Goal: Communication & Community: Answer question/provide support

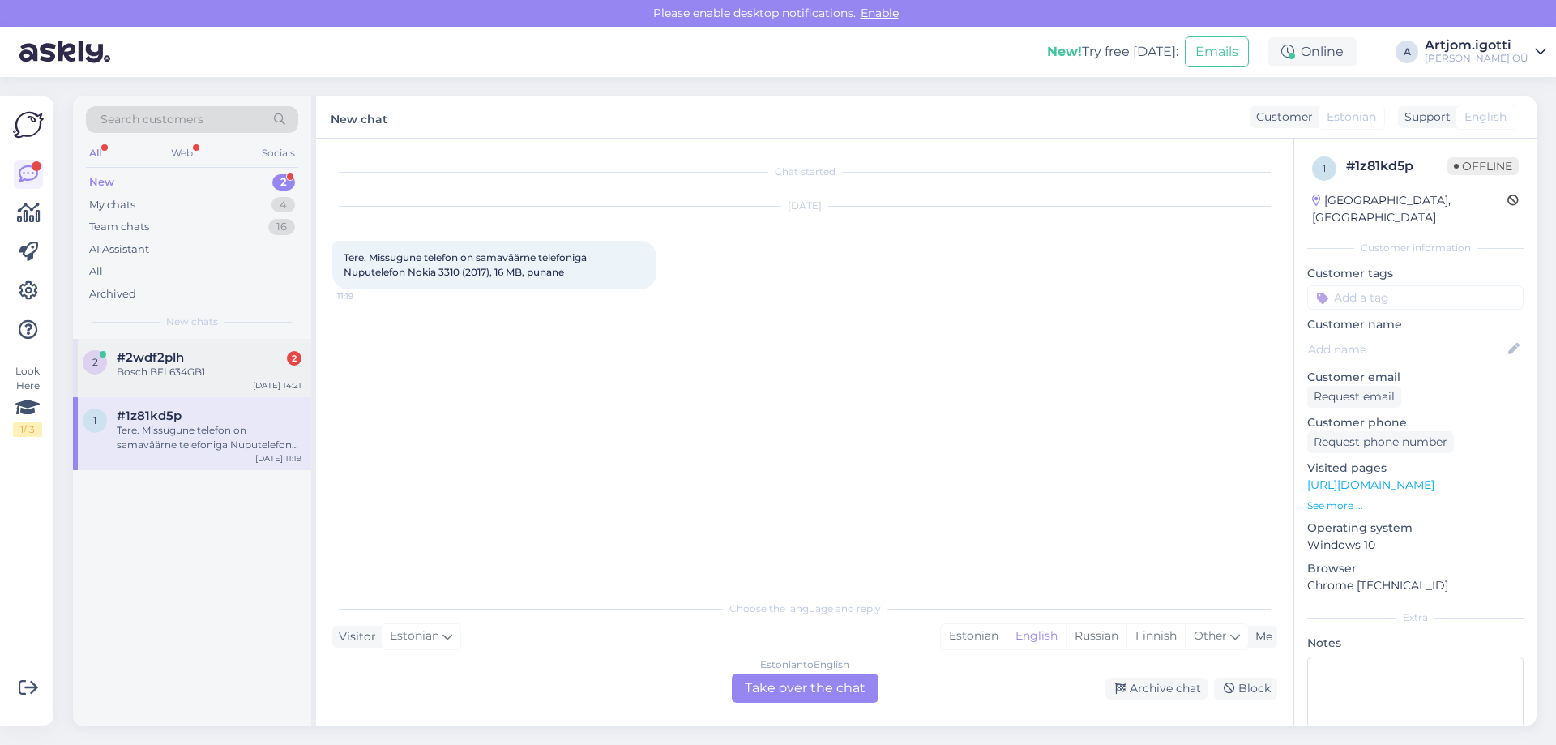
click at [250, 371] on div "Bosch BFL634GB1" at bounding box center [209, 372] width 185 height 15
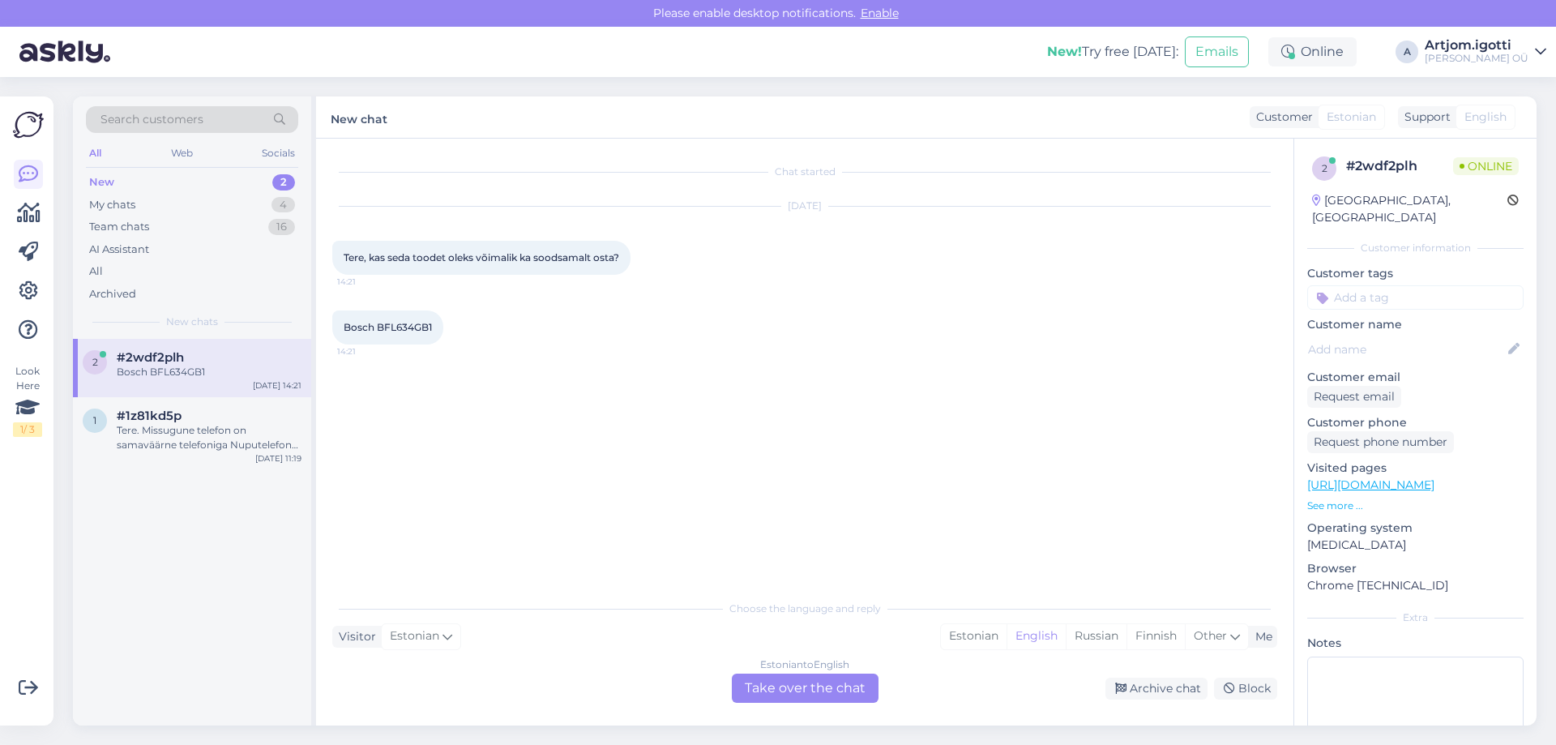
click at [394, 327] on span "Bosch BFL634GB1" at bounding box center [388, 327] width 88 height 12
copy div "BFL634GB1 14:21"
click at [968, 635] on div "Estonian" at bounding box center [974, 636] width 66 height 24
click at [824, 676] on div "Estonian to Estonian Take over the chat" at bounding box center [805, 687] width 147 height 29
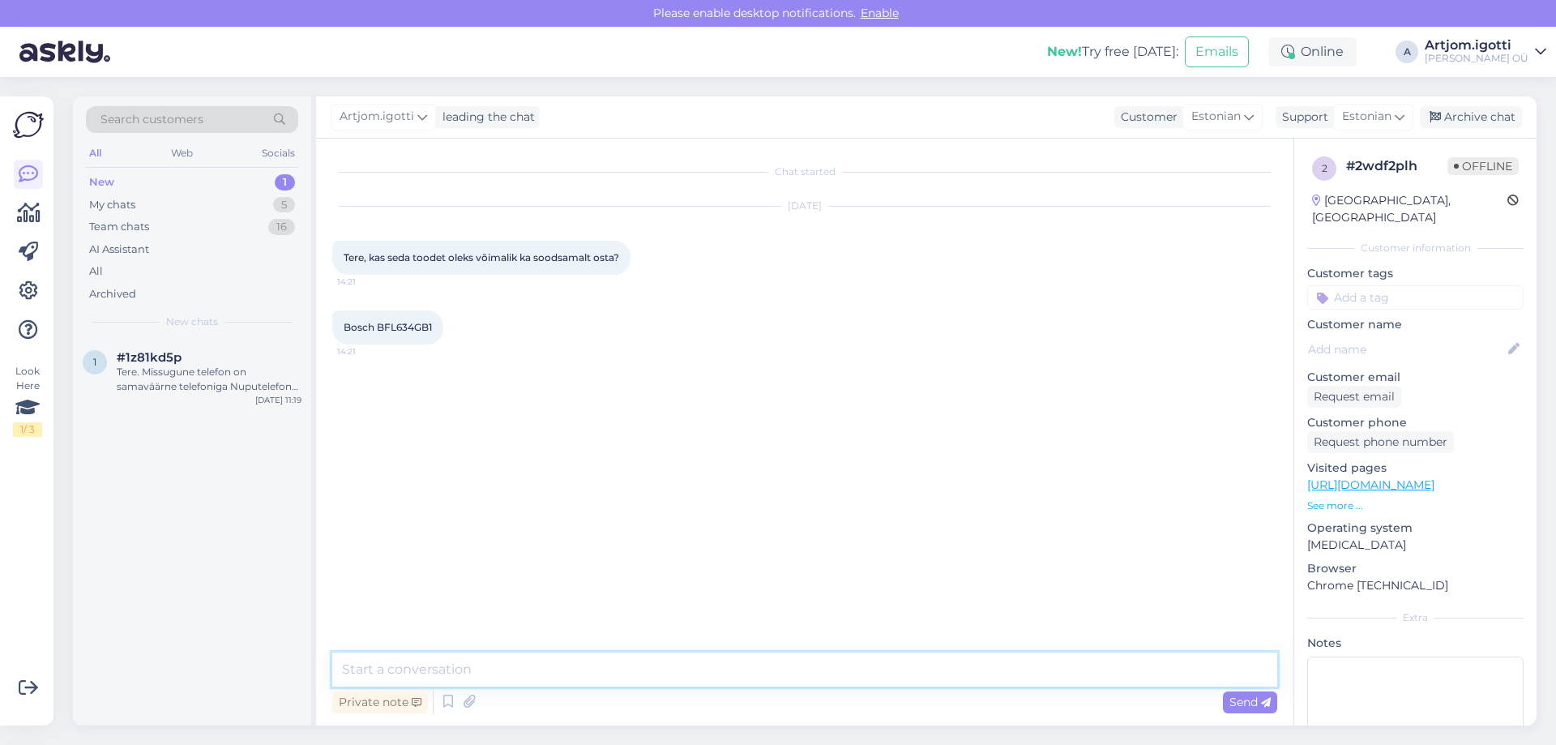
click at [812, 675] on textarea at bounding box center [804, 669] width 945 height 34
type textarea "[PERSON_NAME]"
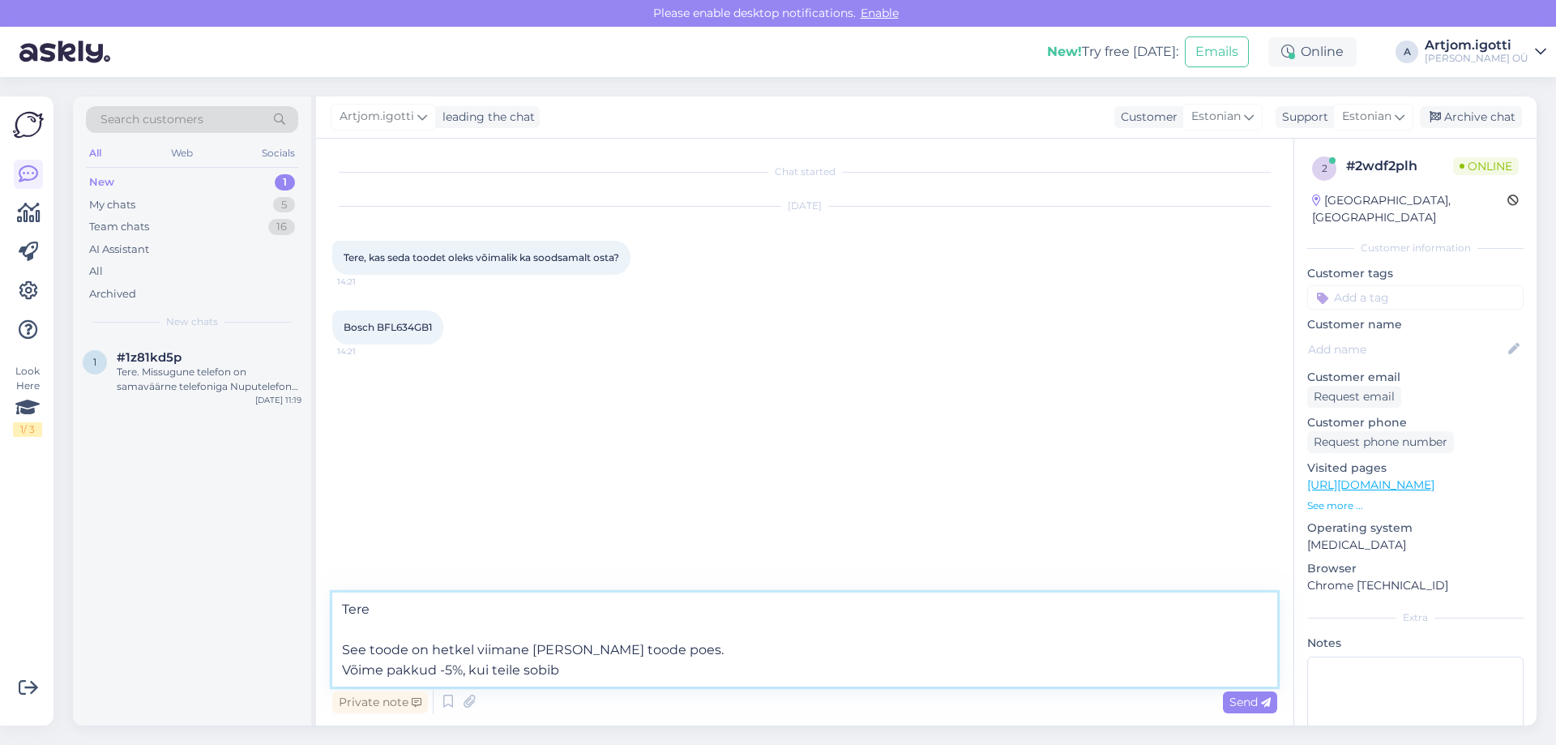
type textarea "Tere See toode on hetkel viimane [PERSON_NAME] toode poes. Võime pakkud -5%, ku…"
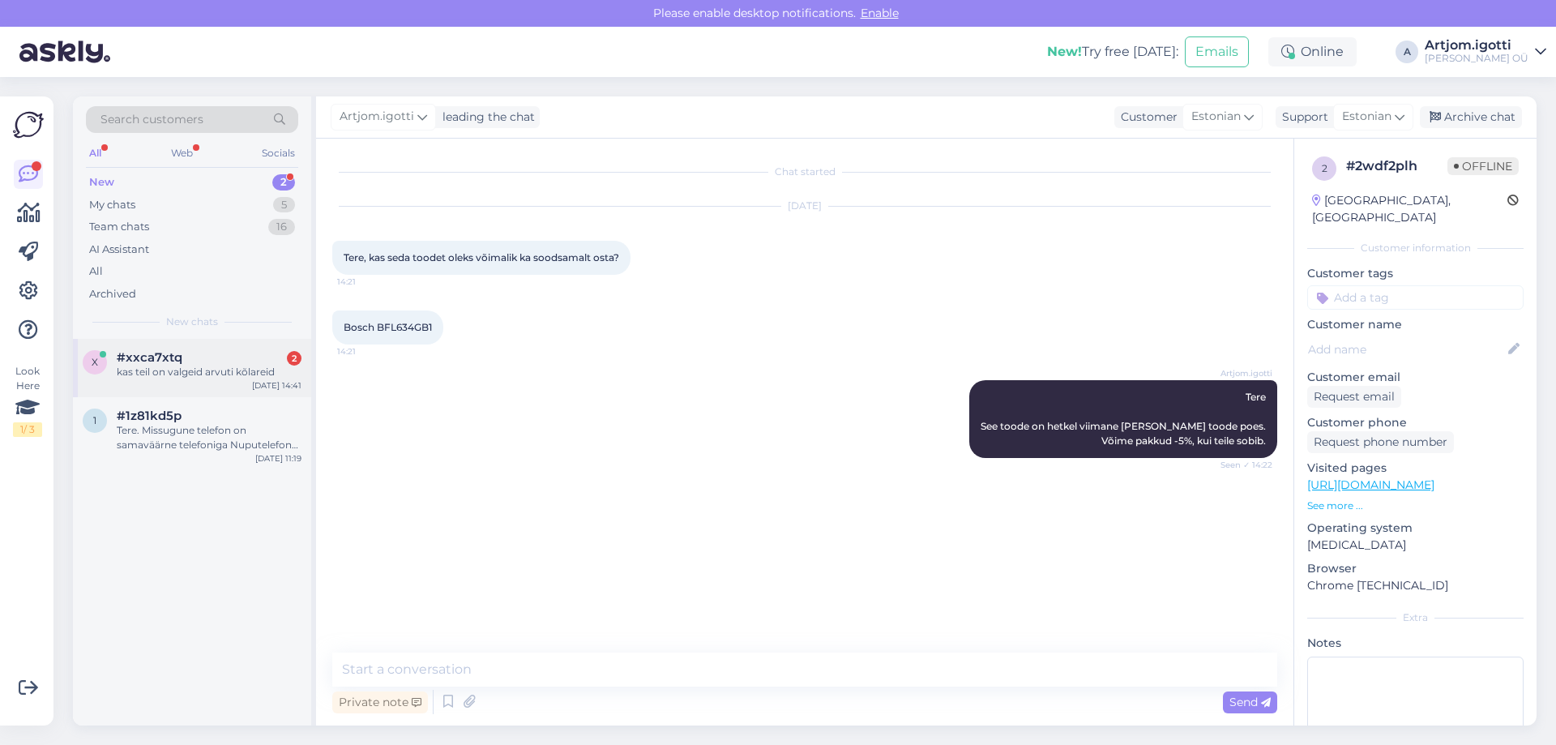
click at [187, 361] on div "#xxca7xtq 2" at bounding box center [209, 357] width 185 height 15
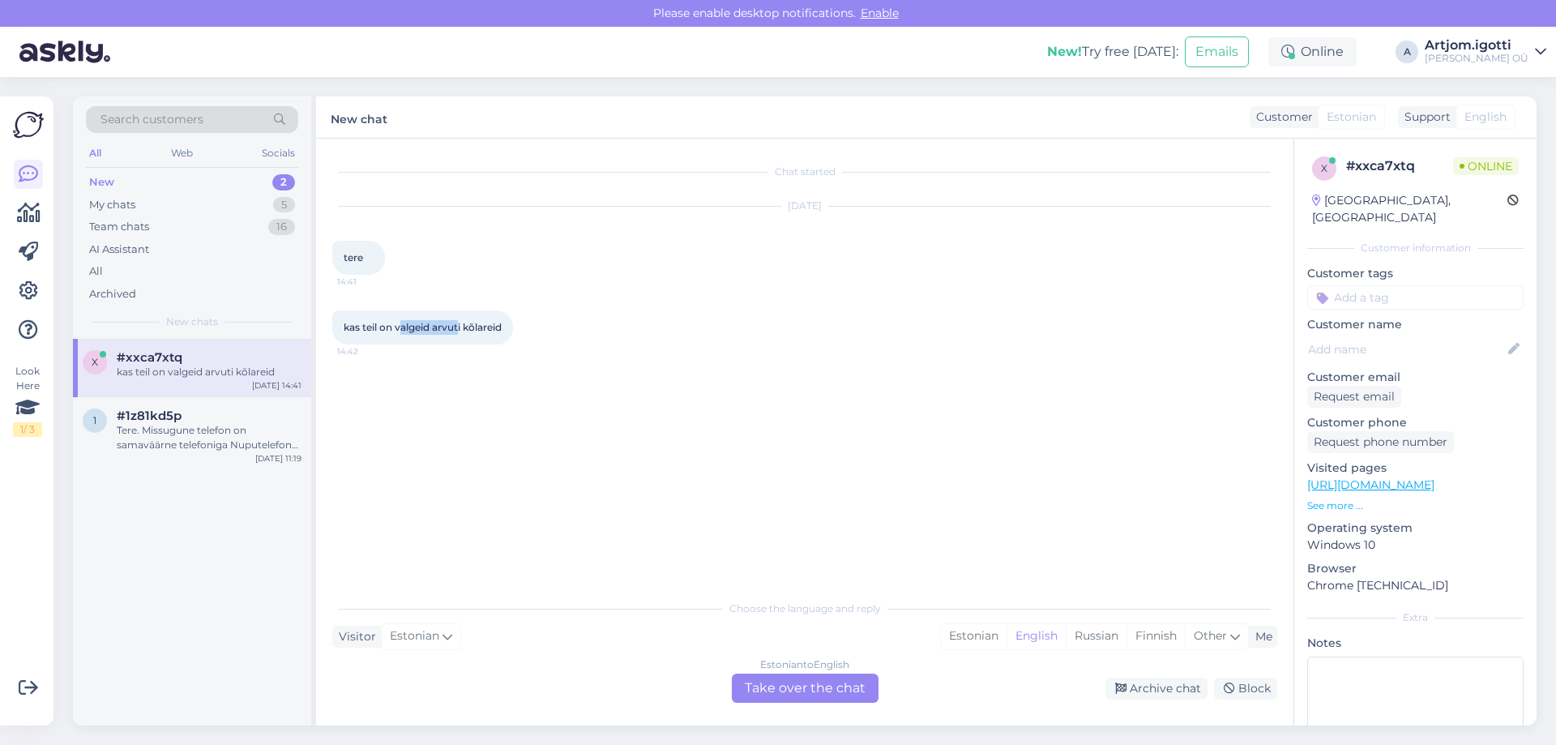
drag, startPoint x: 401, startPoint y: 329, endPoint x: 459, endPoint y: 327, distance: 58.4
click at [459, 327] on span "kas teil on valgeid arvuti kõlareid" at bounding box center [423, 327] width 158 height 12
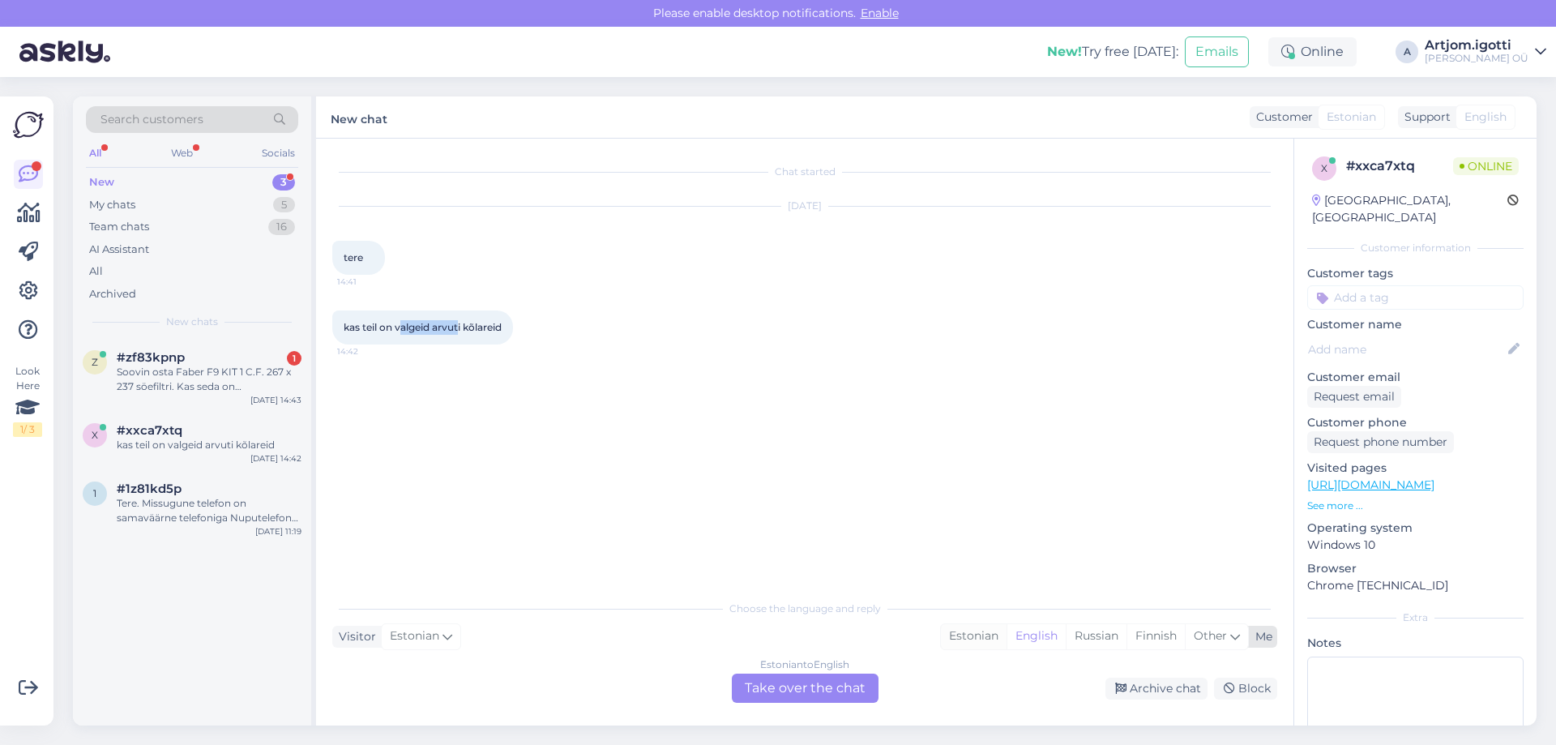
click at [998, 647] on div "Estonian" at bounding box center [974, 636] width 66 height 24
click at [852, 682] on div "Estonian to Estonian Take over the chat" at bounding box center [805, 687] width 147 height 29
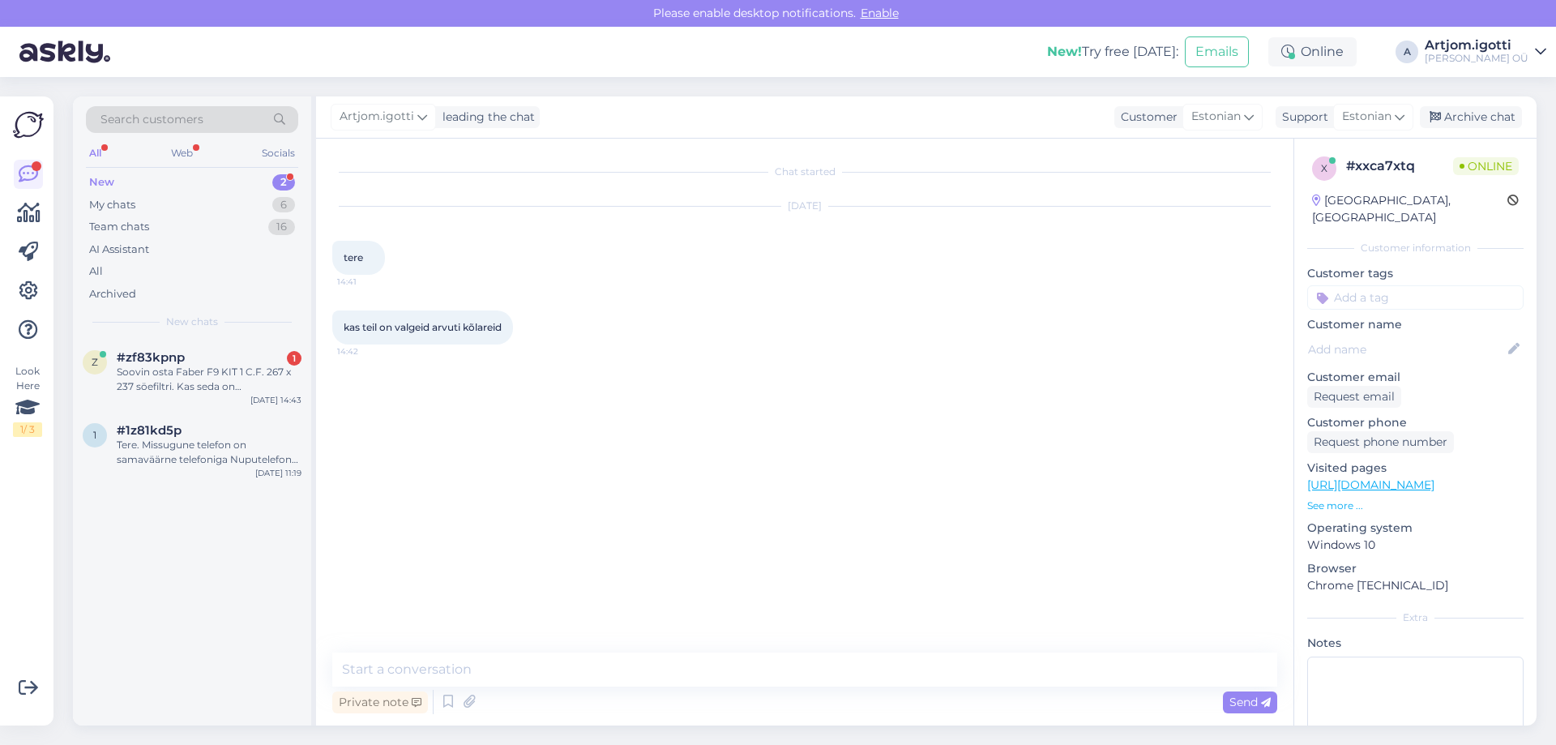
click at [722, 645] on div "Chat started [DATE] tere 14:41 kas teil on valgeid arvuti kõlareid 14:42 Privat…" at bounding box center [804, 432] width 977 height 587
click at [719, 661] on textarea at bounding box center [804, 669] width 945 height 34
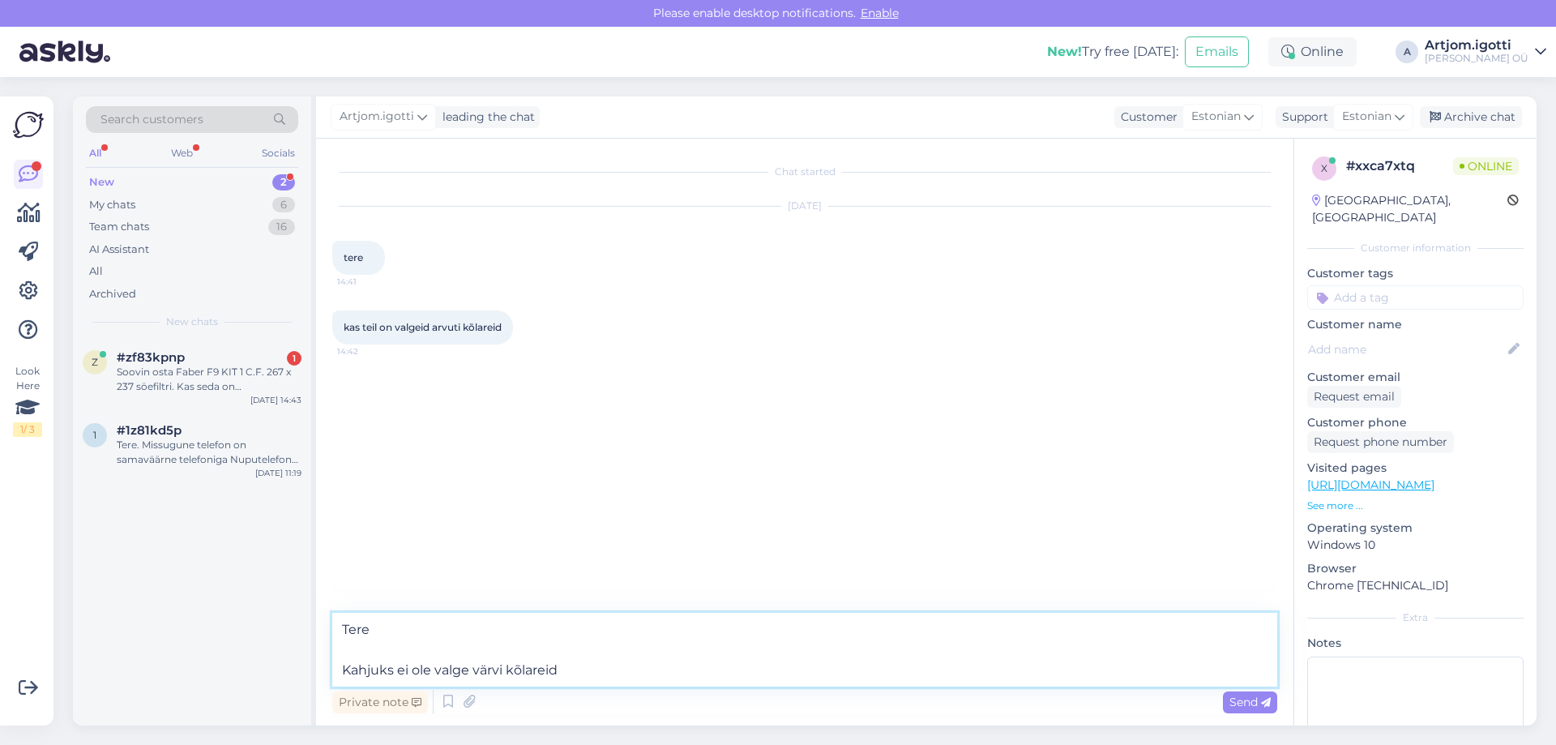
type textarea "Tere Kahjuks ei ole valge värvi kõlareid."
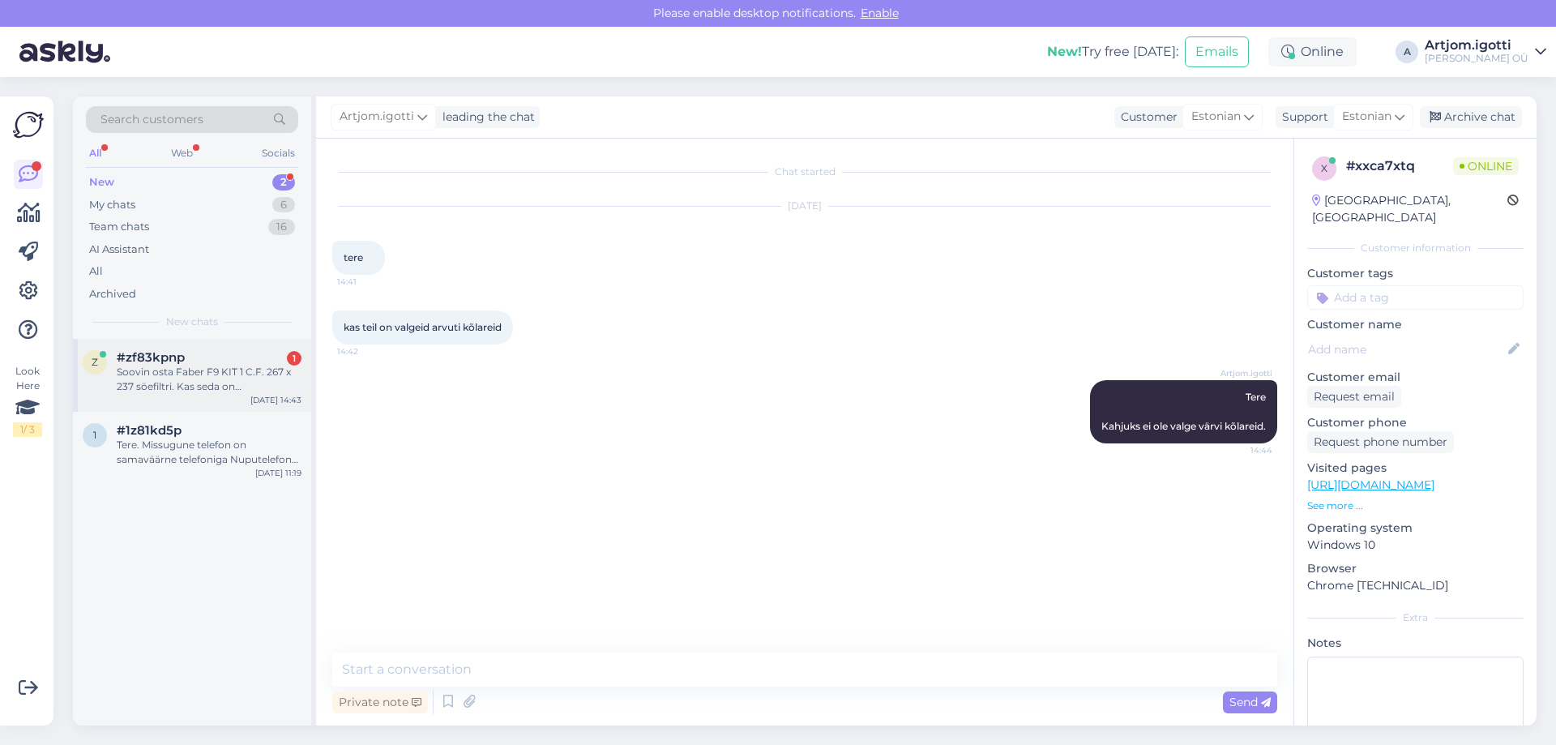
click at [198, 395] on div "z #zf83kpnp 1 Soovin osta Faber F9 KIT 1 C.F. 267 x 237 söefiltri. Kas seda on …" at bounding box center [192, 375] width 238 height 73
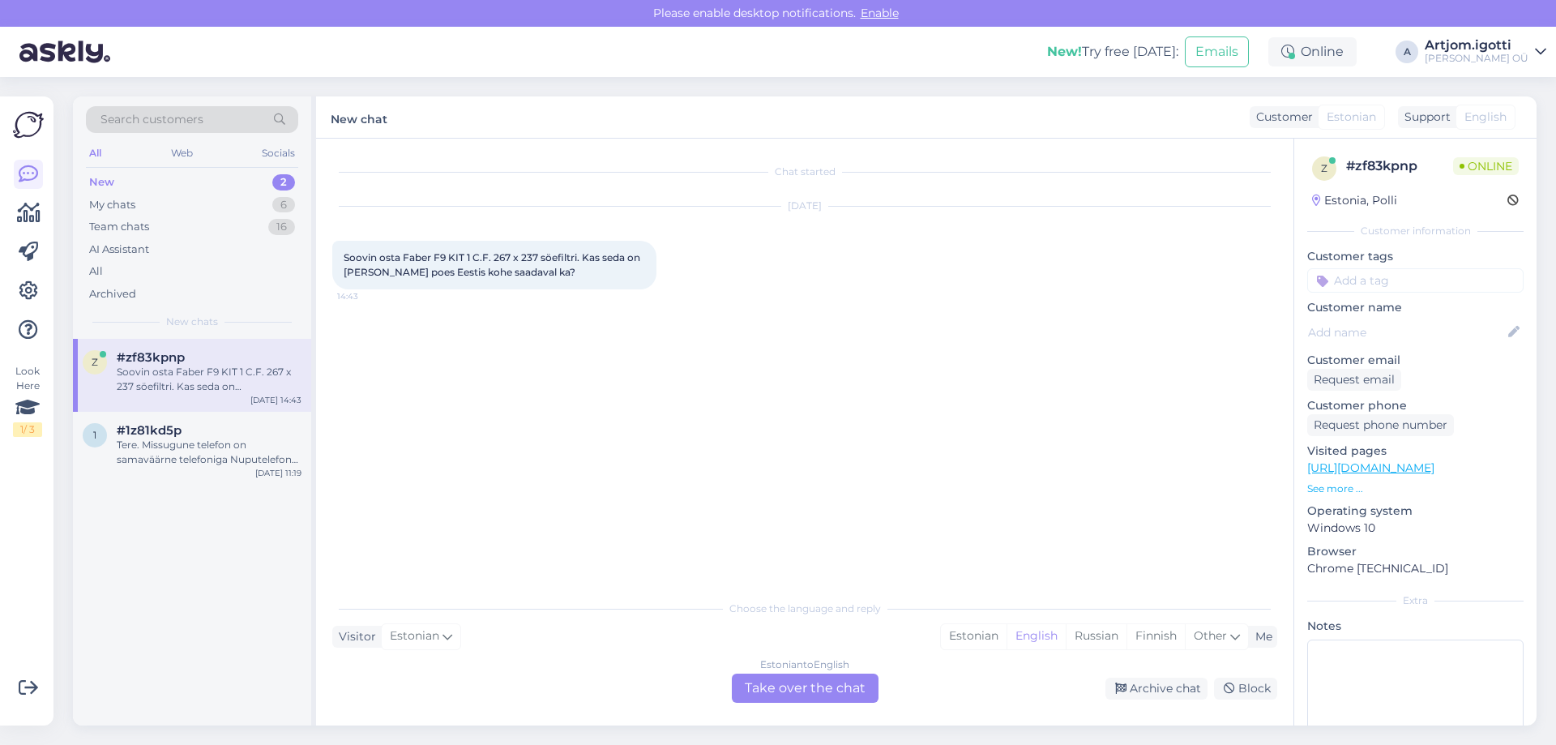
click at [419, 261] on span "Soovin osta Faber F9 KIT 1 C.F. 267 x 237 söefiltri. Kas seda on [PERSON_NAME] …" at bounding box center [493, 264] width 299 height 27
click at [437, 258] on span "Soovin osta Faber F9 KIT 1 C.F. 267 x 237 söefiltri. Kas seda on [PERSON_NAME] …" at bounding box center [493, 264] width 299 height 27
drag, startPoint x: 434, startPoint y: 258, endPoint x: 539, endPoint y: 255, distance: 104.6
click at [539, 255] on span "Soovin osta Faber F9 KIT 1 C.F. 267 x 237 söefiltri. Kas seda on [PERSON_NAME] …" at bounding box center [493, 264] width 299 height 27
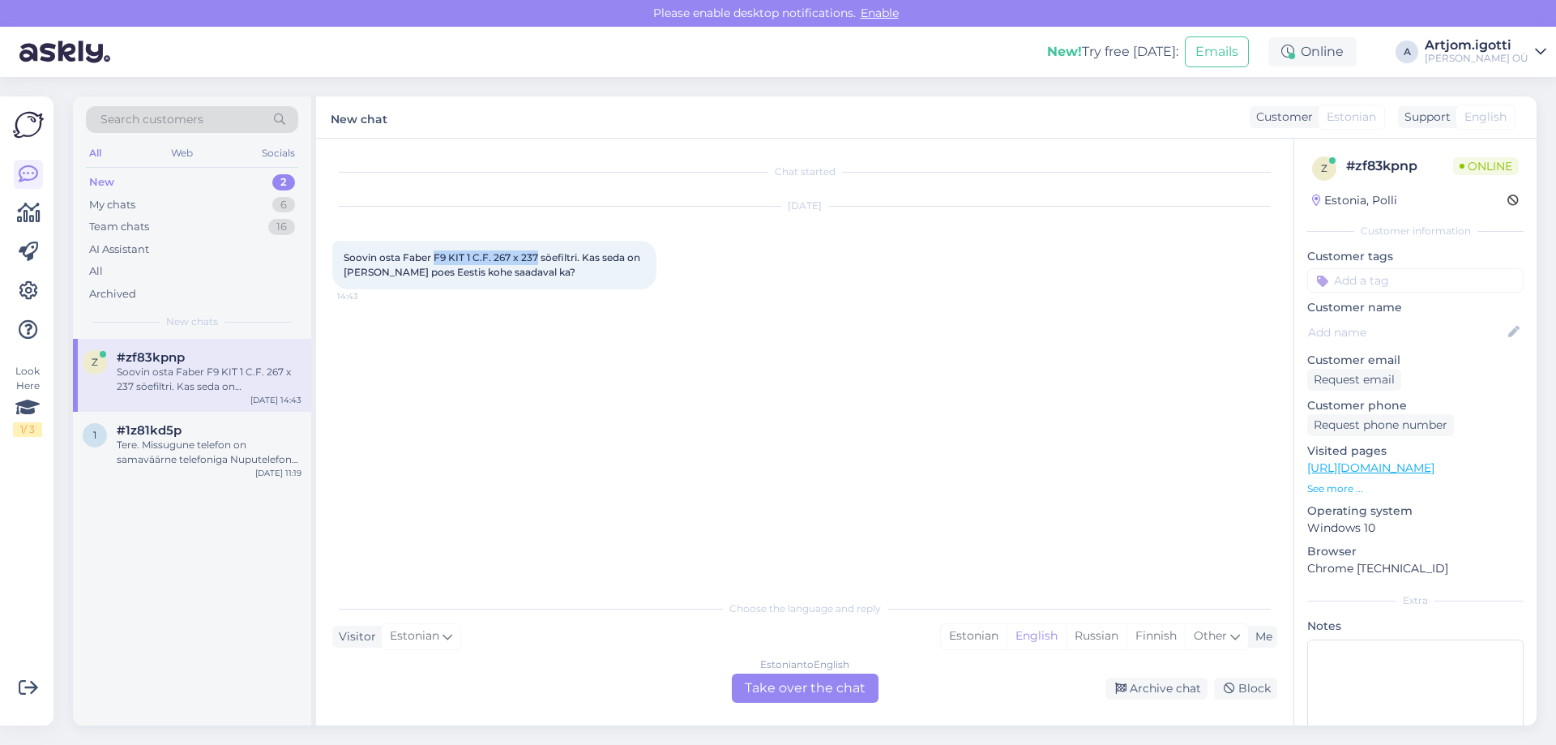
copy span "F9 KIT 1 C.F. 267 x 237"
click at [197, 207] on div "My chats 6" at bounding box center [192, 205] width 212 height 23
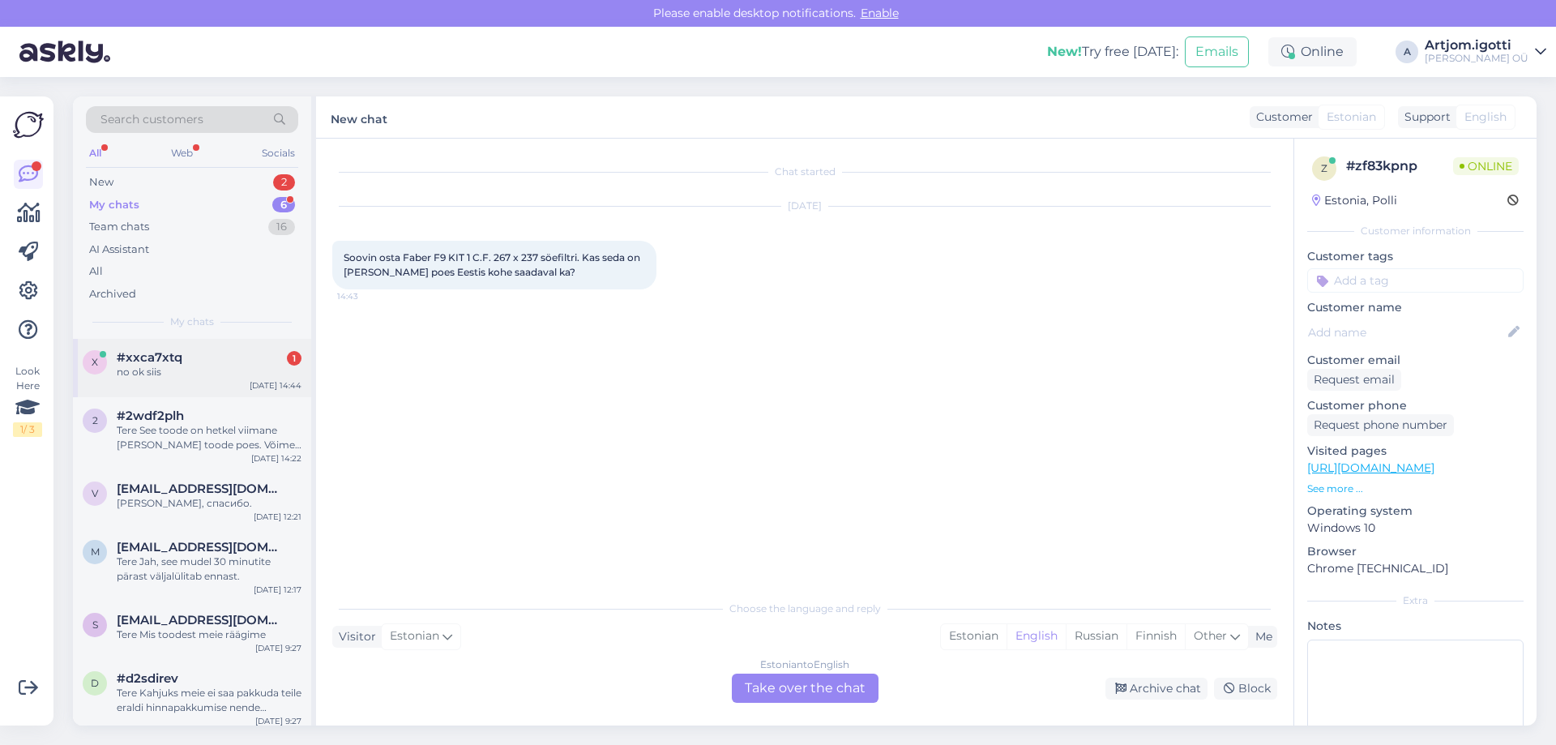
click at [220, 361] on div "#xxca7xtq 1" at bounding box center [209, 357] width 185 height 15
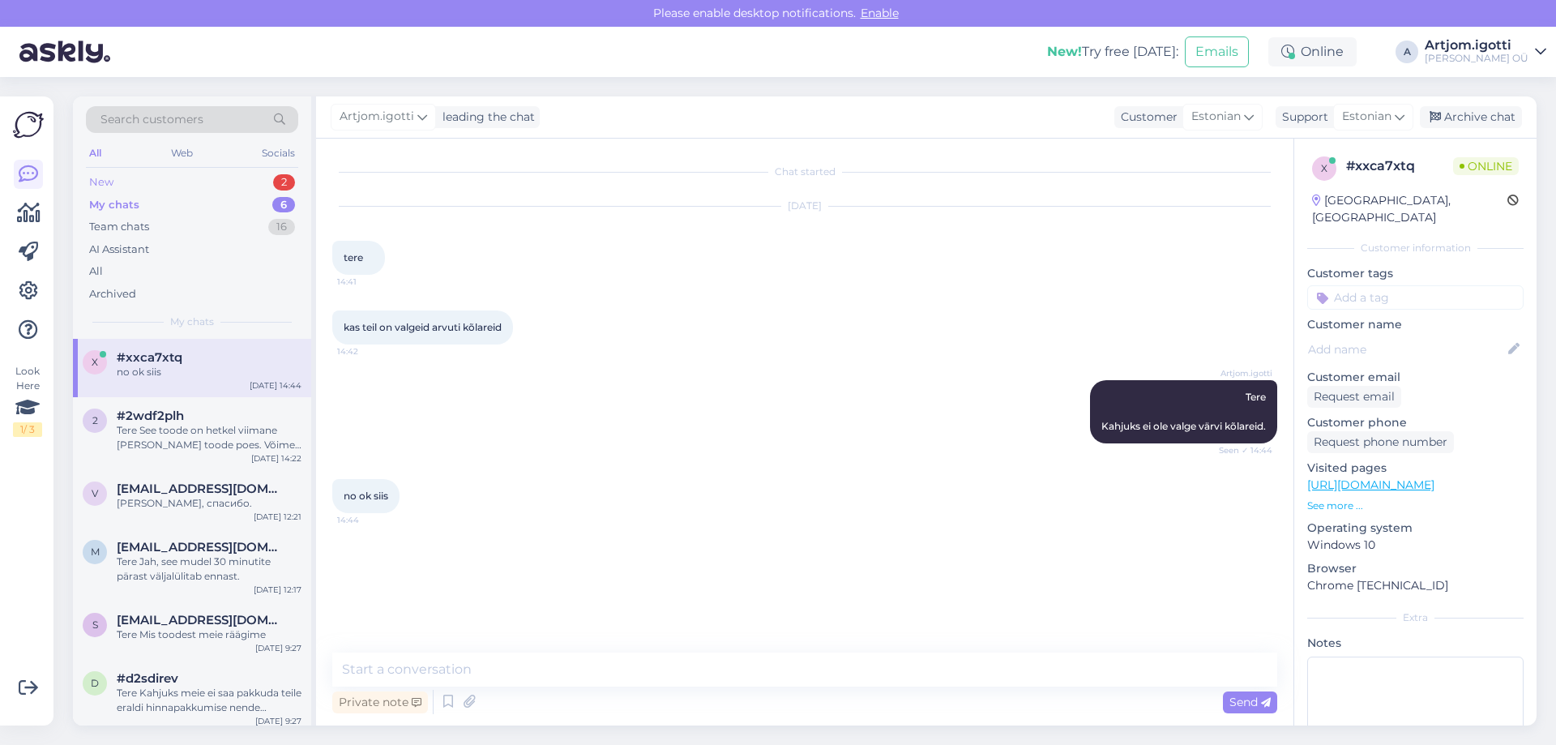
click at [226, 179] on div "New 2" at bounding box center [192, 182] width 212 height 23
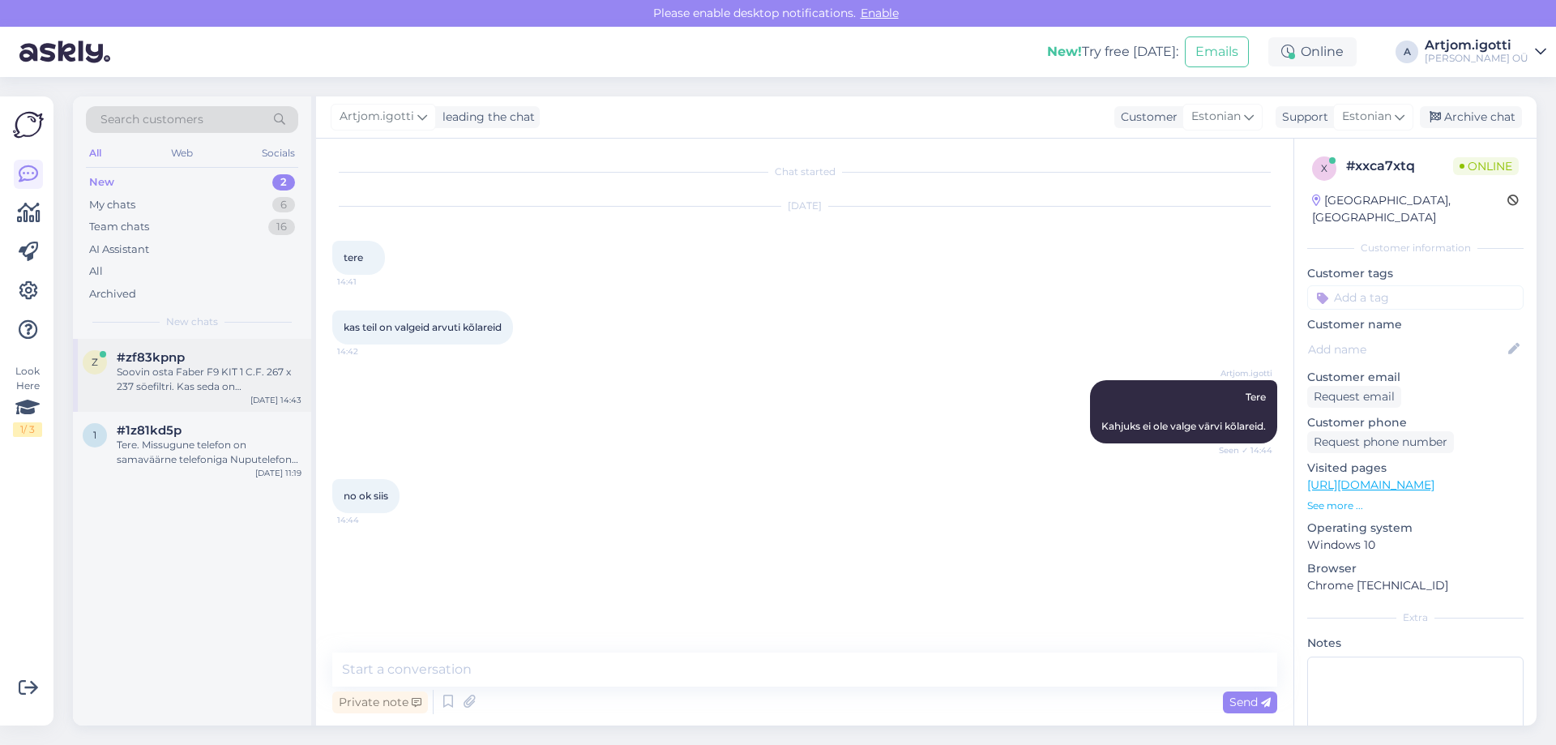
click at [221, 367] on div "Soovin osta Faber F9 KIT 1 C.F. 267 x 237 söefiltri. Kas seda on [PERSON_NAME] …" at bounding box center [209, 379] width 185 height 29
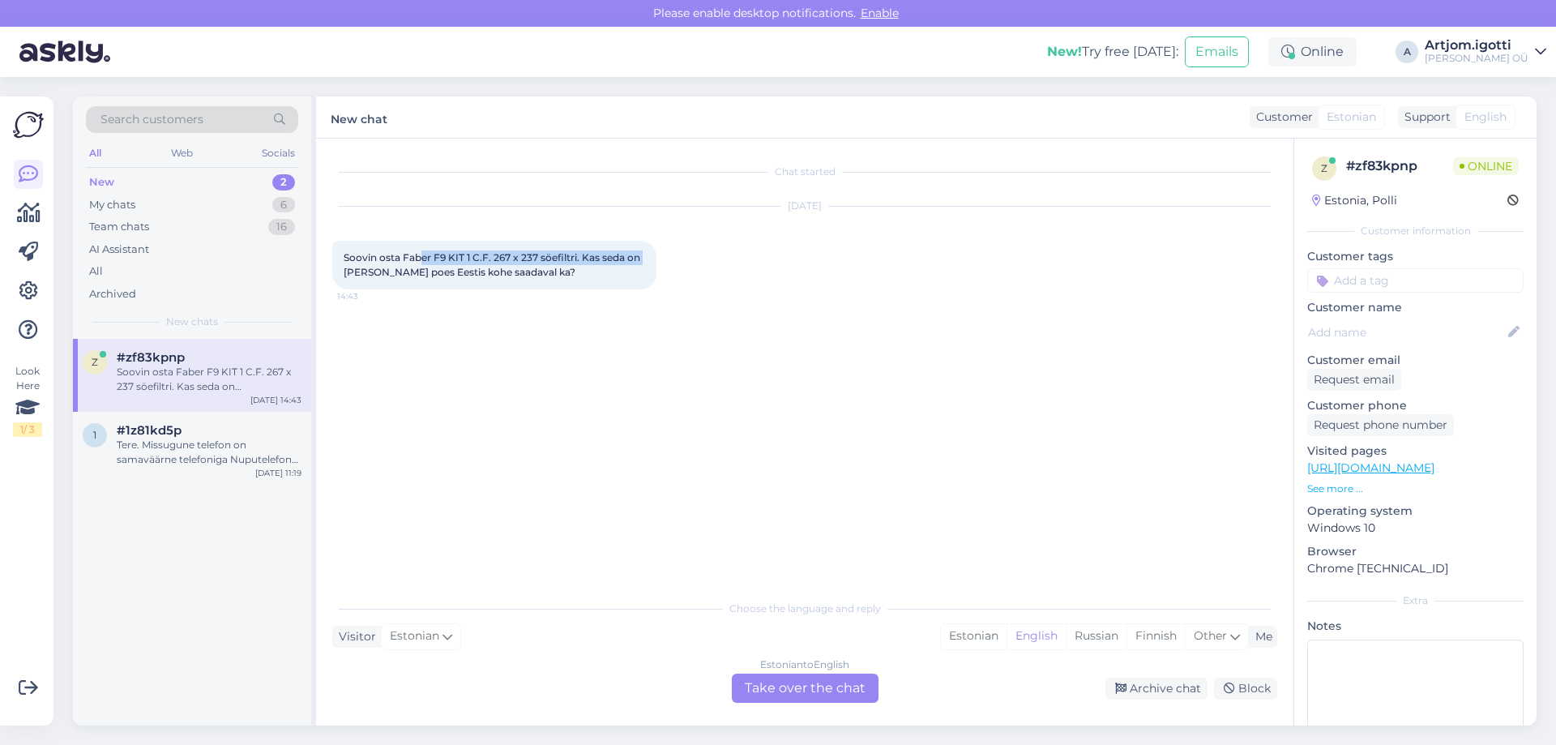
drag, startPoint x: 421, startPoint y: 255, endPoint x: 647, endPoint y: 254, distance: 226.1
click at [647, 254] on div "Soovin osta Faber F9 KIT 1 C.F. 267 x 237 söefiltri. Kas seda on [PERSON_NAME] …" at bounding box center [494, 265] width 324 height 49
drag, startPoint x: 408, startPoint y: 273, endPoint x: 430, endPoint y: 275, distance: 21.9
click at [430, 275] on span "Soovin osta Faber F9 KIT 1 C.F. 267 x 237 söefiltri. Kas seda on [PERSON_NAME] …" at bounding box center [493, 264] width 299 height 27
click at [946, 623] on div "Estonian English Russian Finnish Other" at bounding box center [1094, 636] width 309 height 26
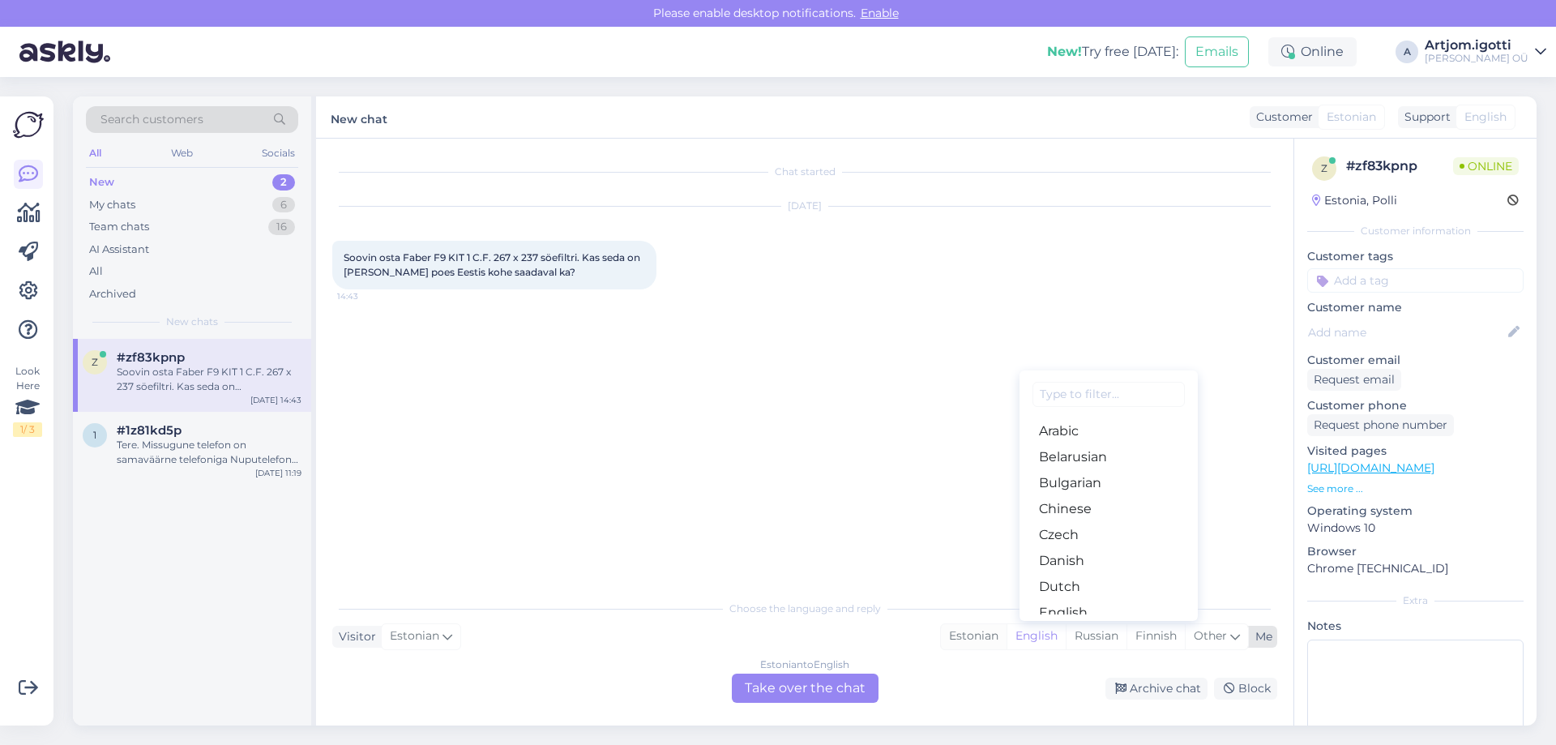
click at [980, 636] on div "Estonian" at bounding box center [974, 636] width 66 height 24
click at [818, 690] on div "Estonian to Estonian Take over the chat" at bounding box center [805, 687] width 147 height 29
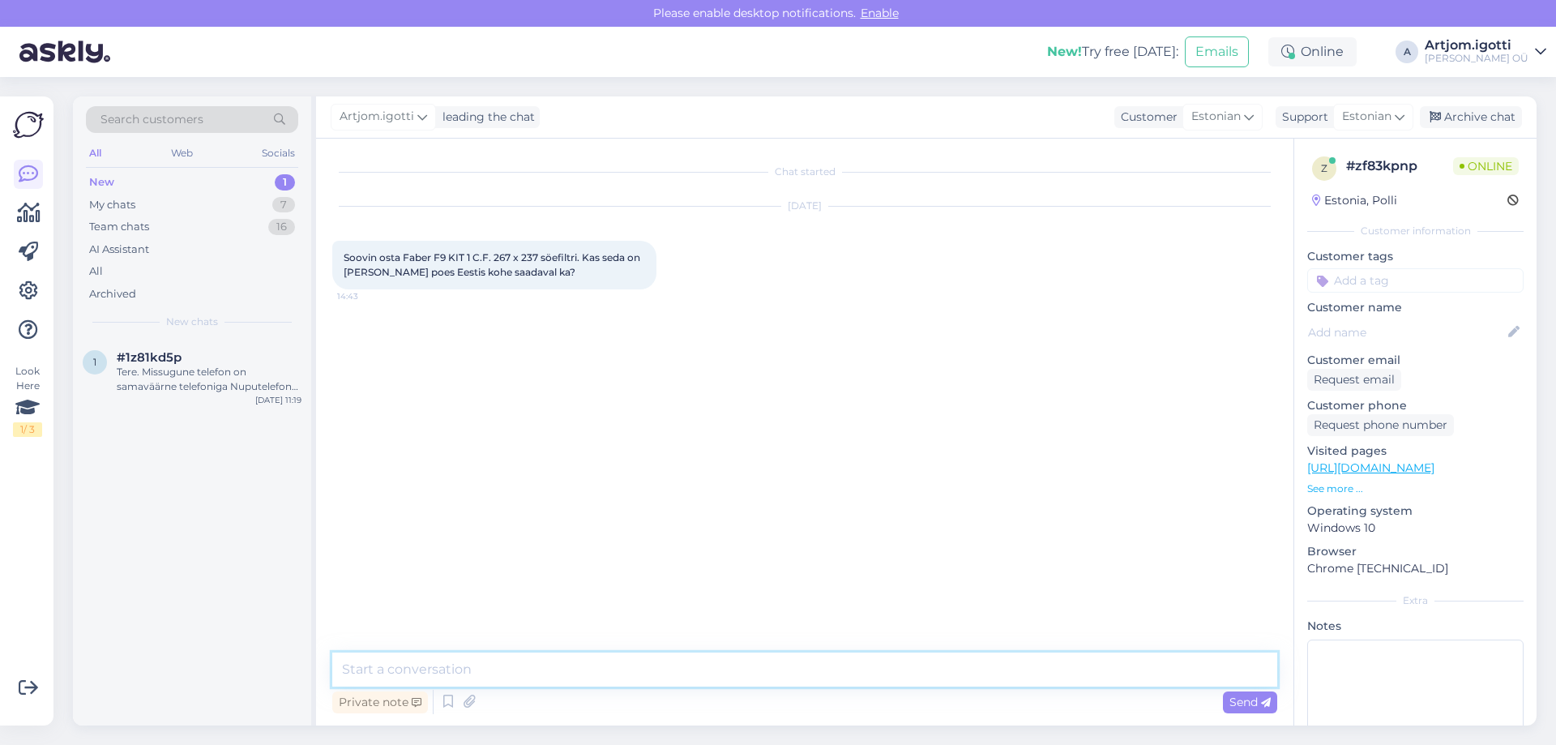
click at [731, 674] on textarea at bounding box center [804, 669] width 945 height 34
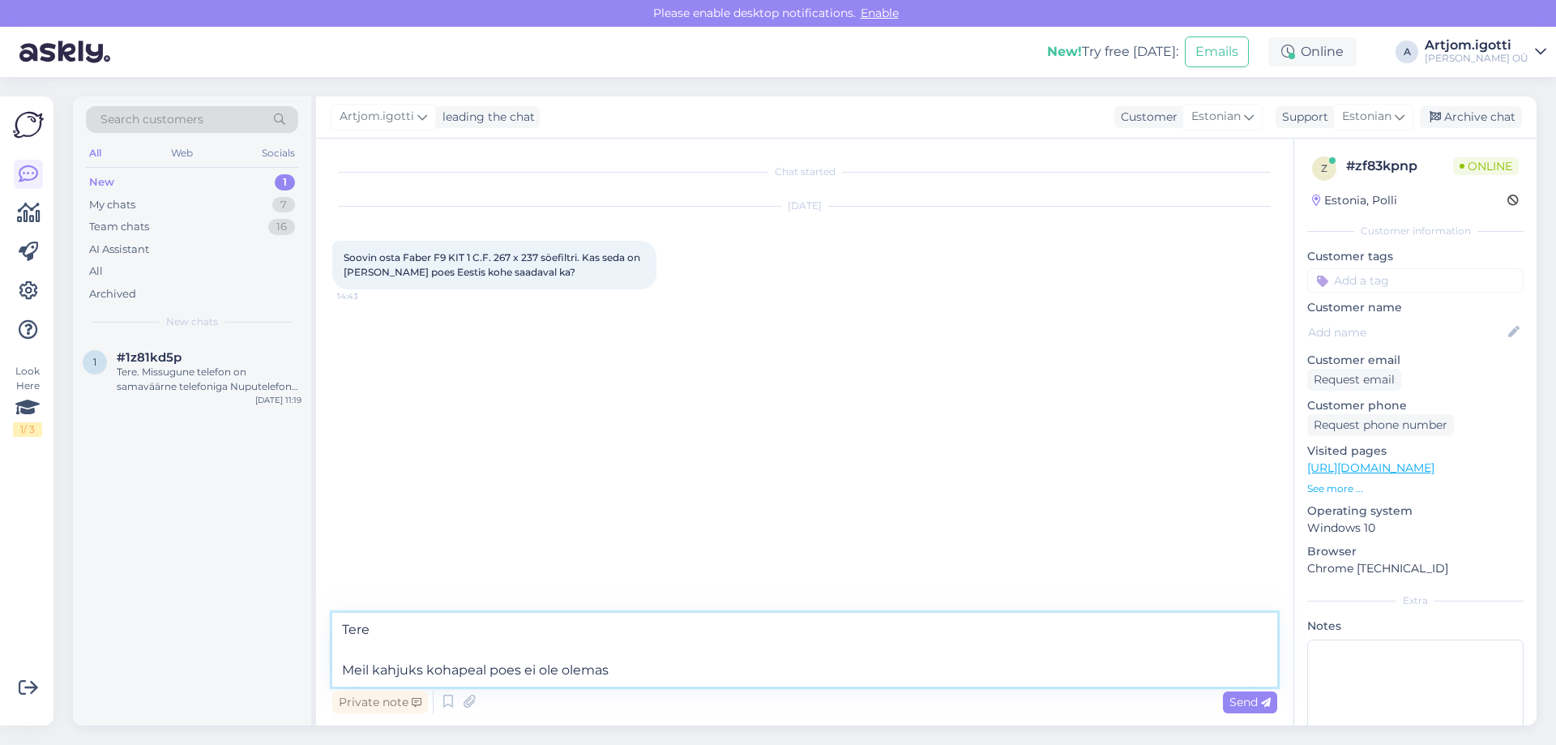
type textarea "Tere Meil kahjuks kohapeal poes ei ole olemas."
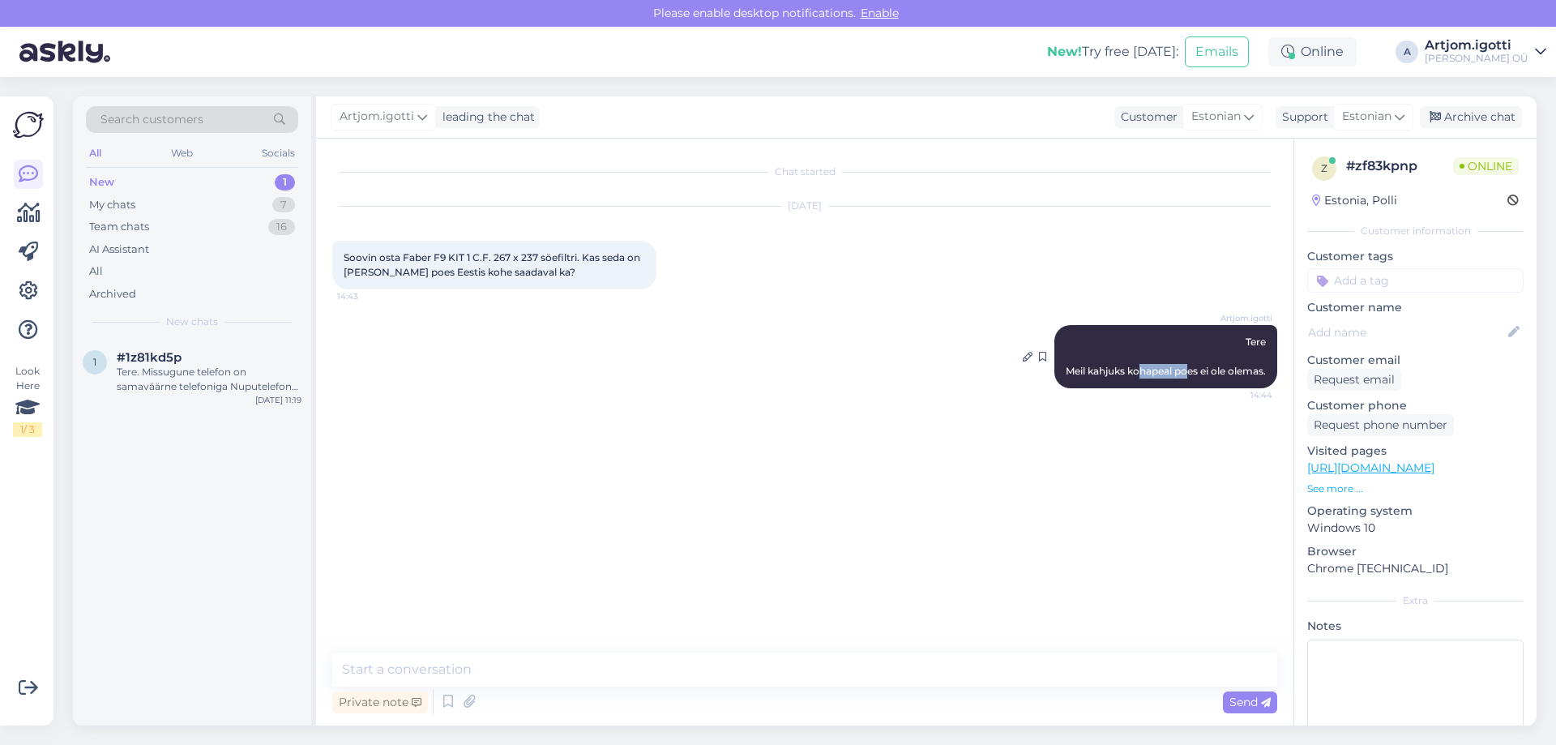
drag, startPoint x: 1137, startPoint y: 370, endPoint x: 1187, endPoint y: 371, distance: 50.2
click at [1187, 371] on span "Tere Meil kahjuks kohapeal poes ei ole olemas." at bounding box center [1166, 355] width 200 height 41
